Goal: Transaction & Acquisition: Purchase product/service

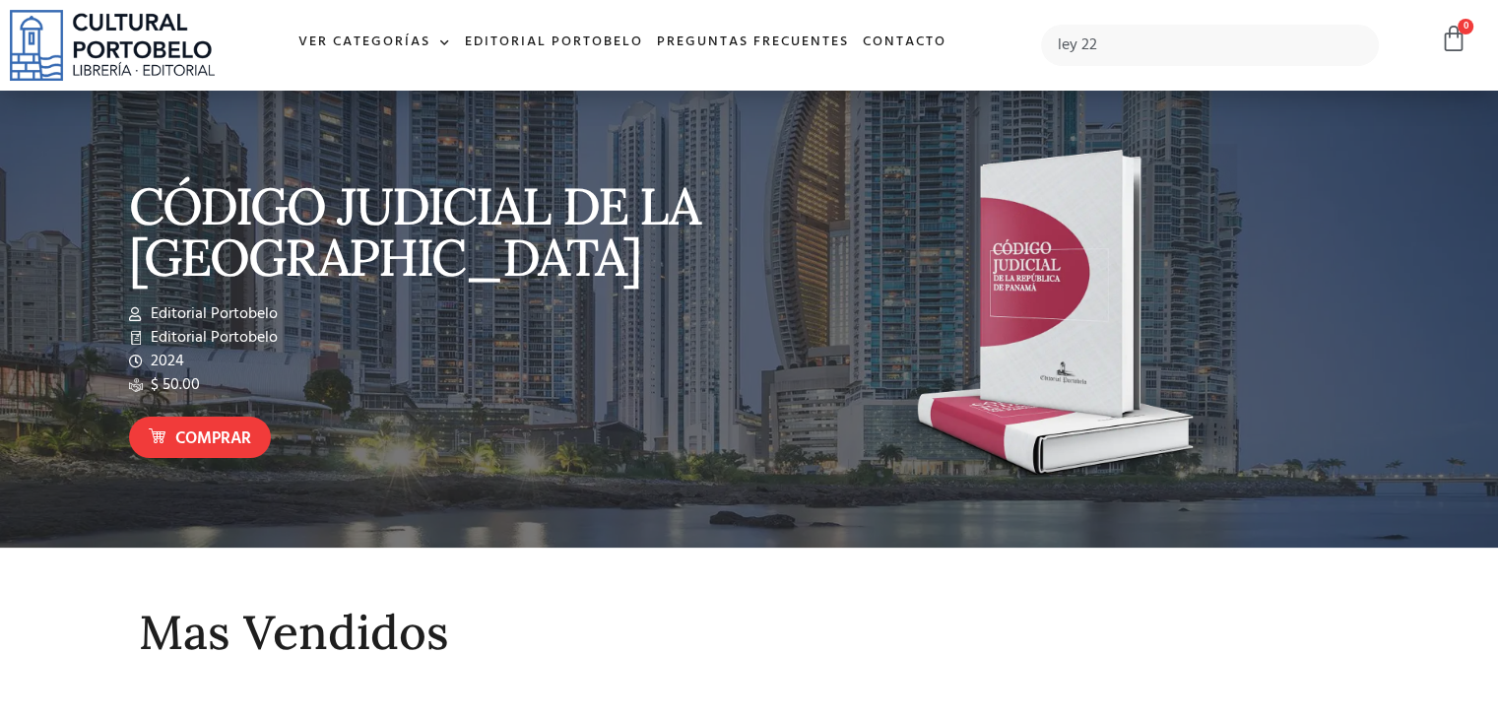
type input "ley 22"
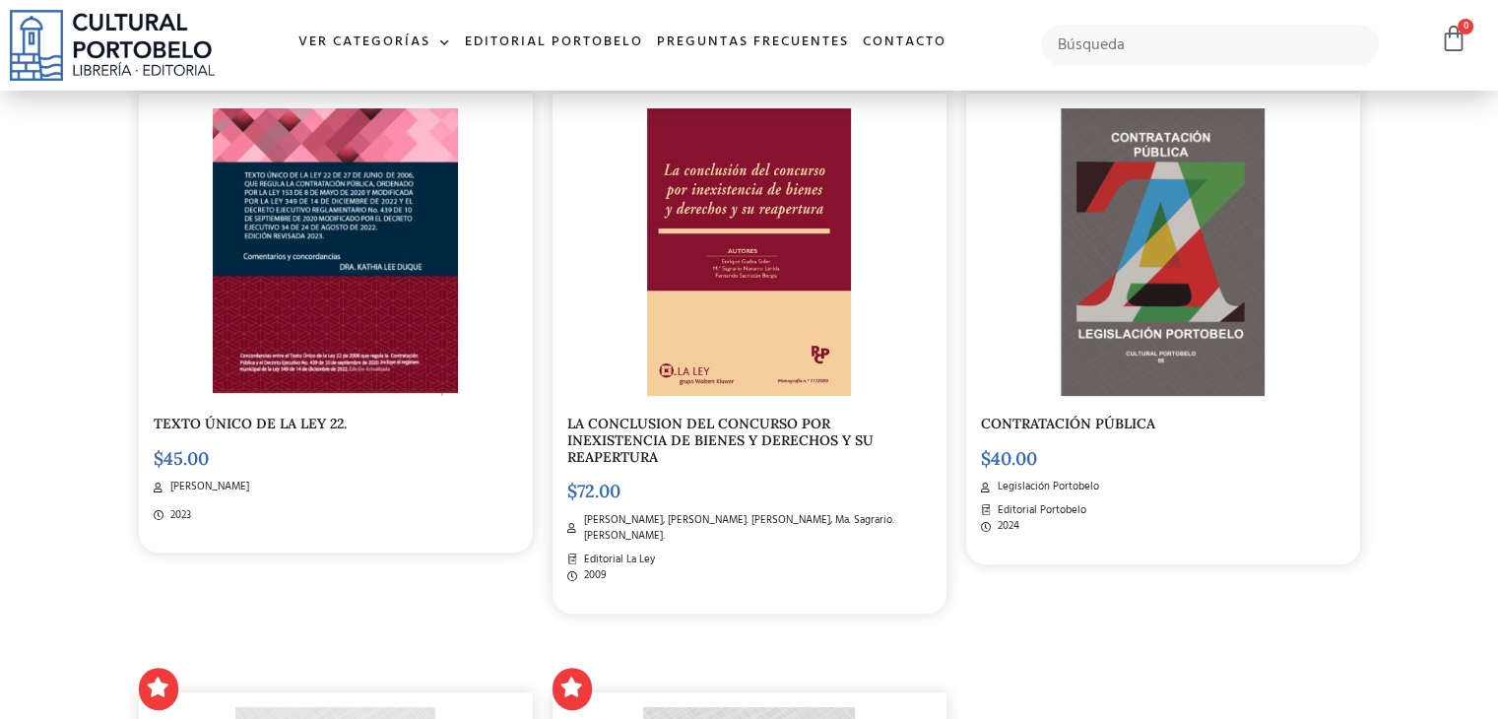
scroll to position [492, 0]
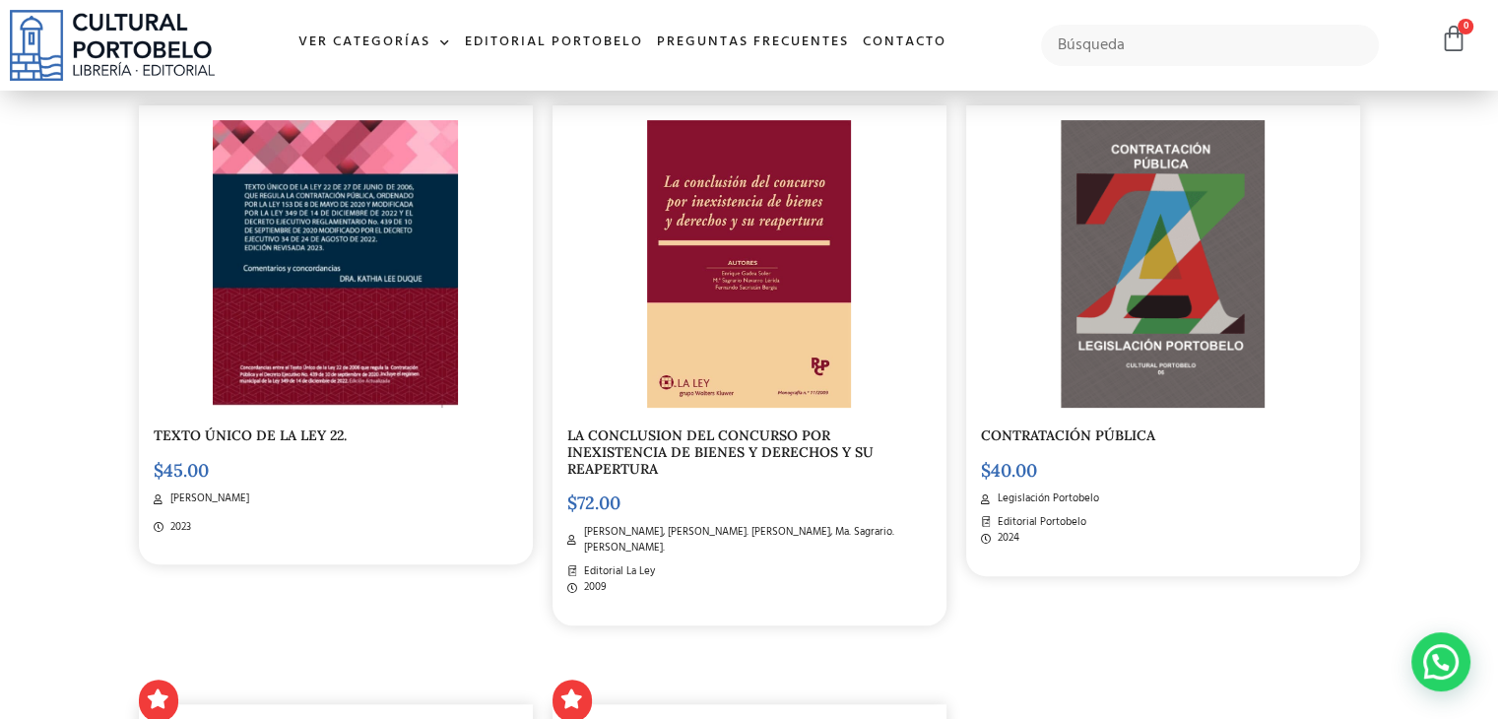
click at [1162, 311] on img at bounding box center [1162, 264] width 203 height 288
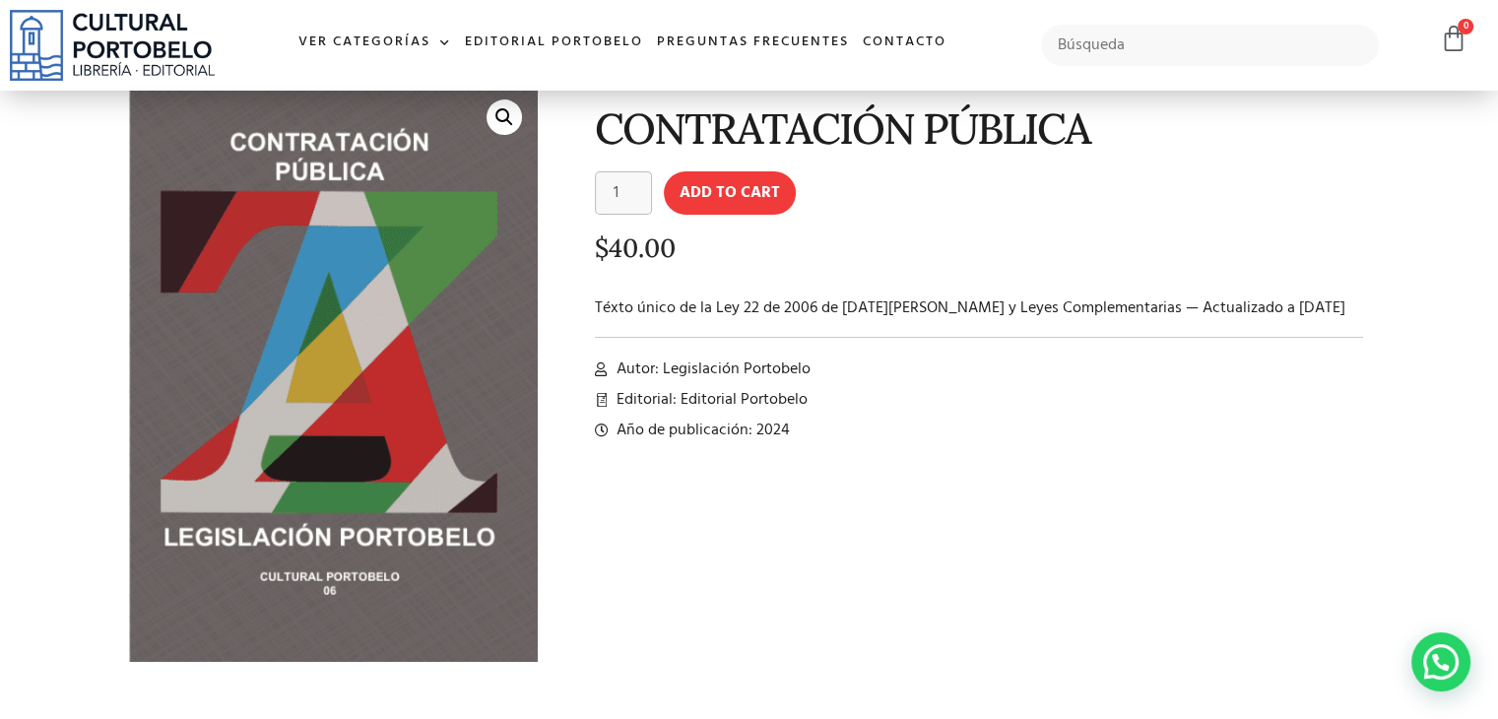
scroll to position [99, 0]
